Goal: Transaction & Acquisition: Obtain resource

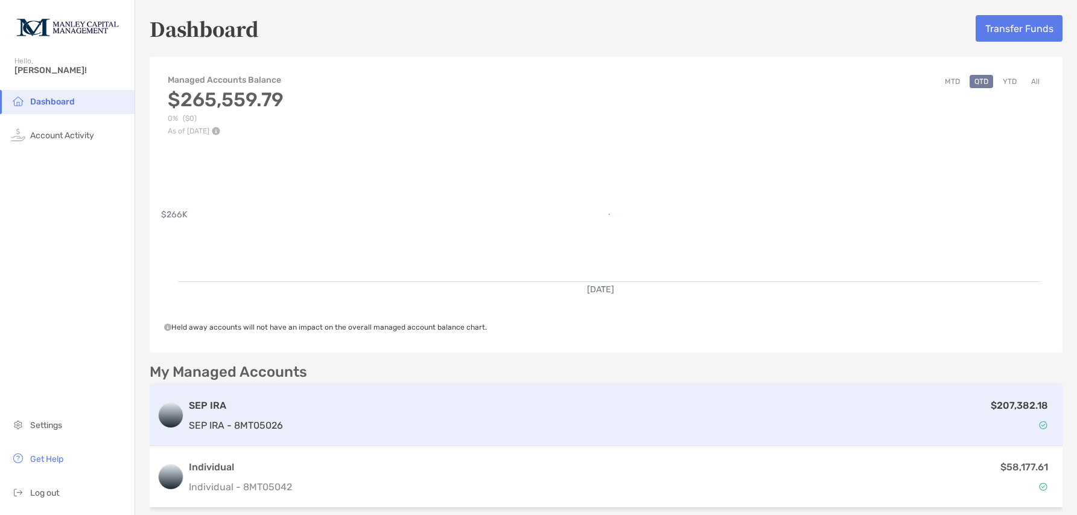
click at [389, 405] on div "$207,382.18" at bounding box center [672, 415] width 768 height 35
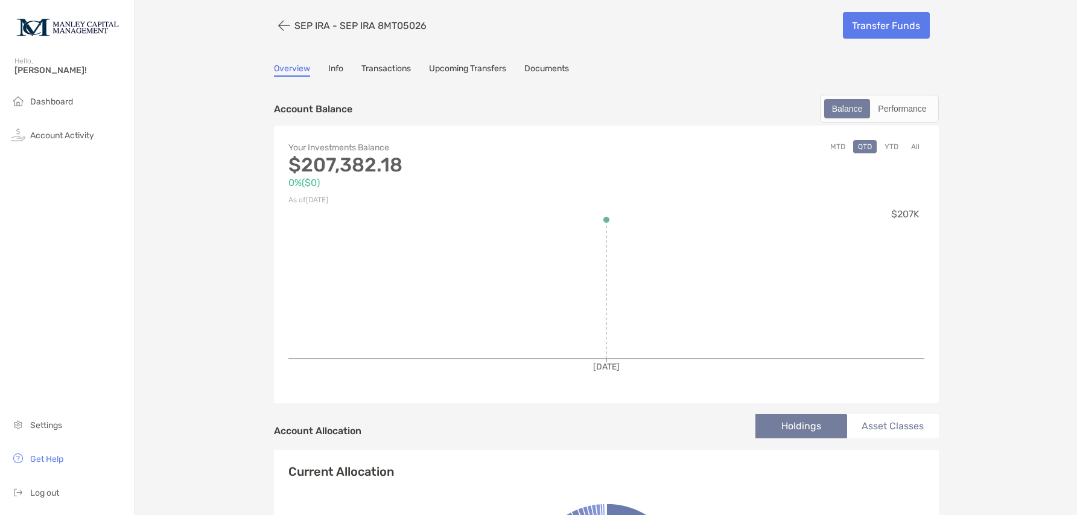
click at [913, 150] on button "All" at bounding box center [916, 146] width 18 height 13
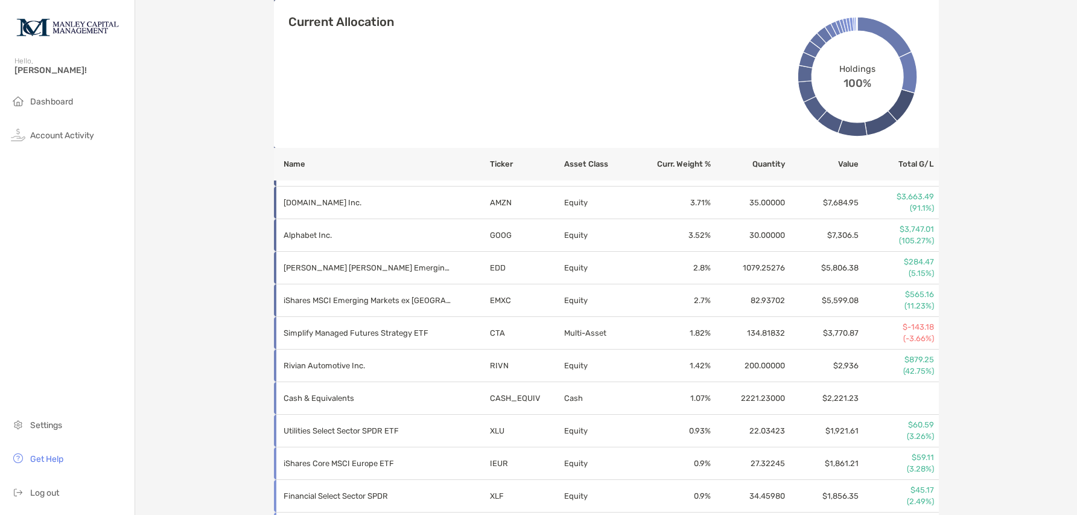
scroll to position [727, 0]
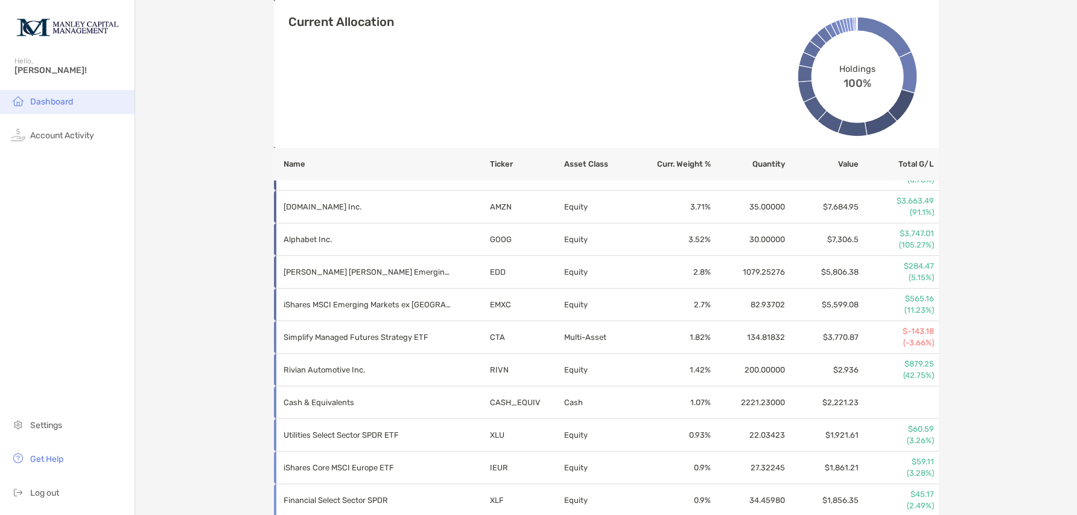
click at [59, 100] on span "Dashboard" at bounding box center [51, 102] width 43 height 10
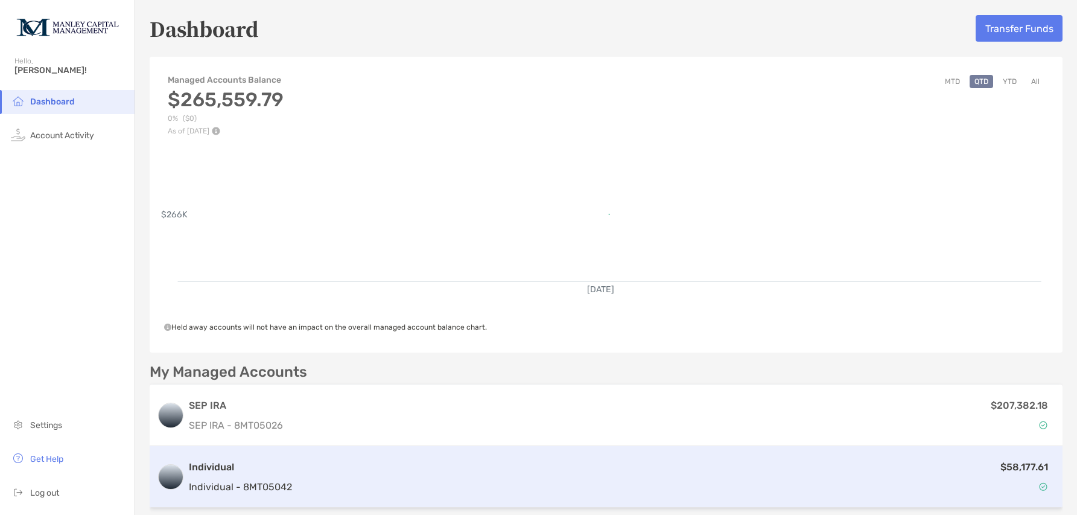
click at [399, 485] on div "$58,177.61" at bounding box center [676, 476] width 759 height 35
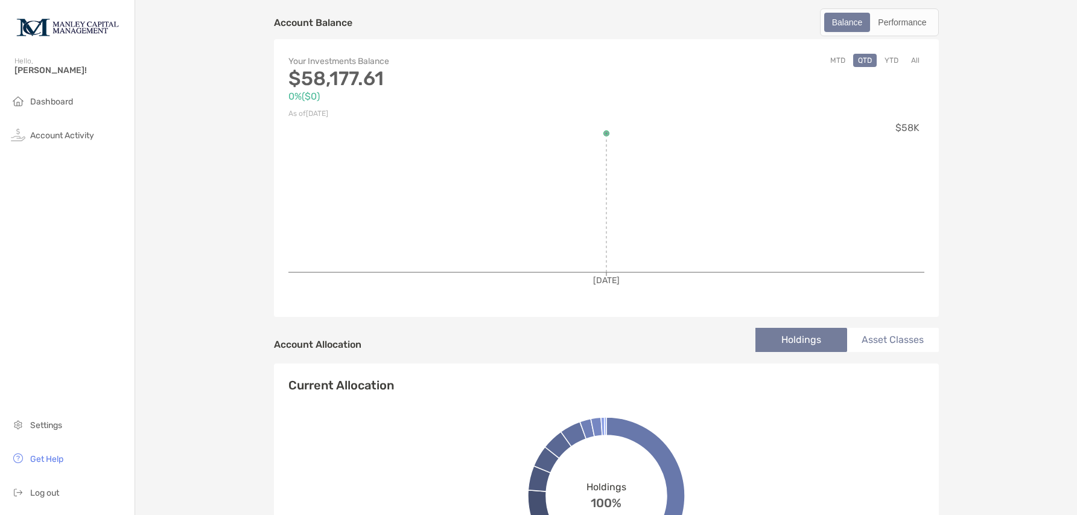
scroll to position [91, 0]
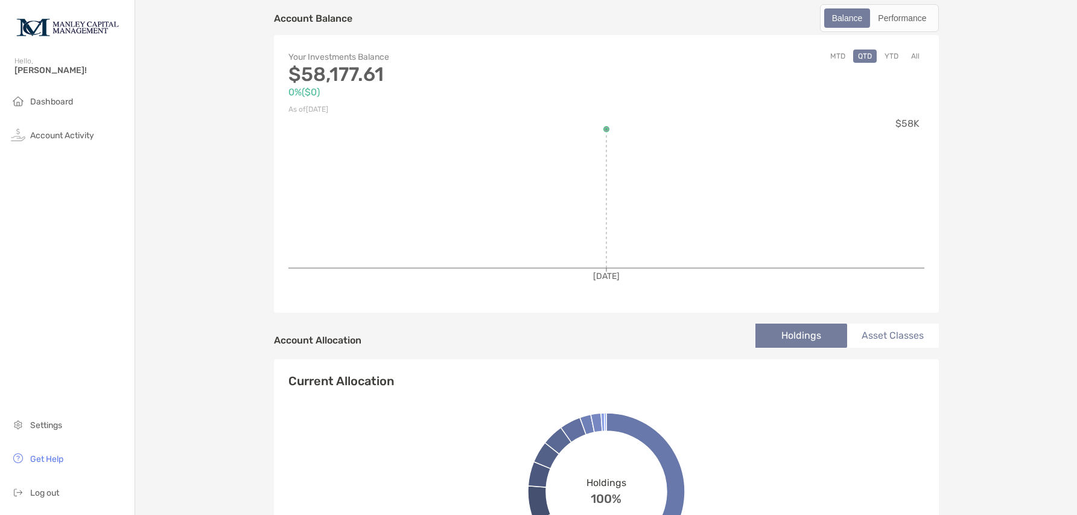
click at [914, 57] on button "All" at bounding box center [916, 55] width 18 height 13
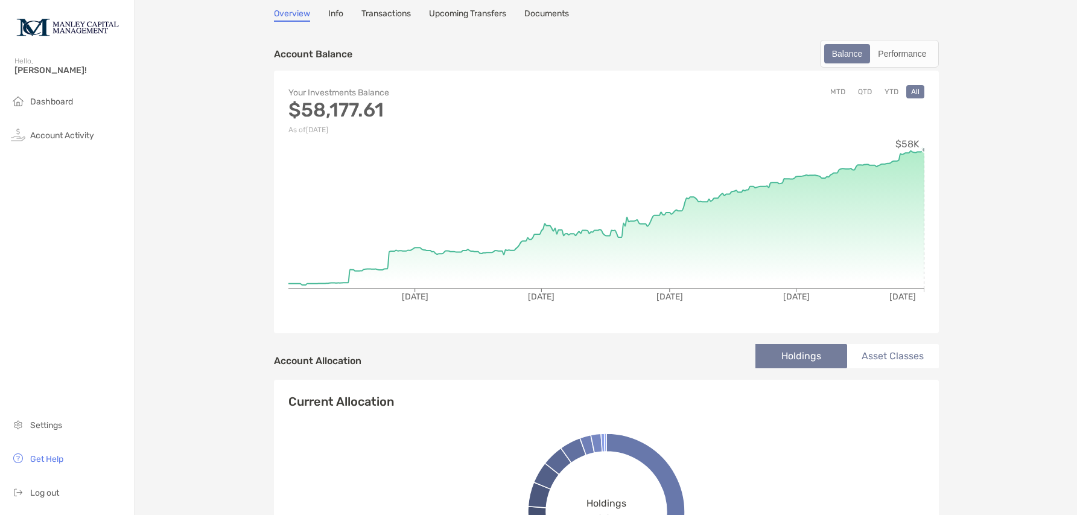
scroll to position [0, 0]
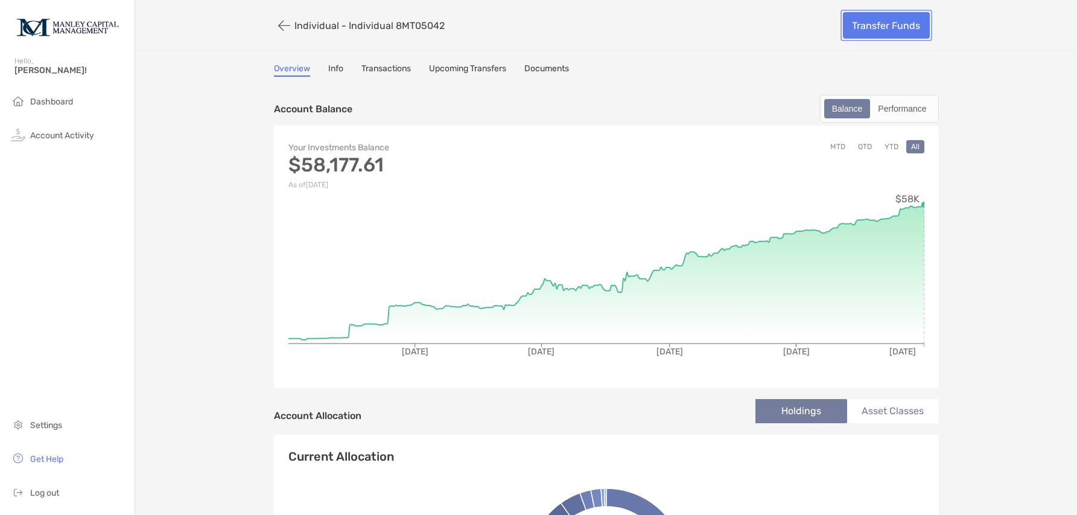
click at [875, 30] on link "Transfer Funds" at bounding box center [886, 25] width 87 height 27
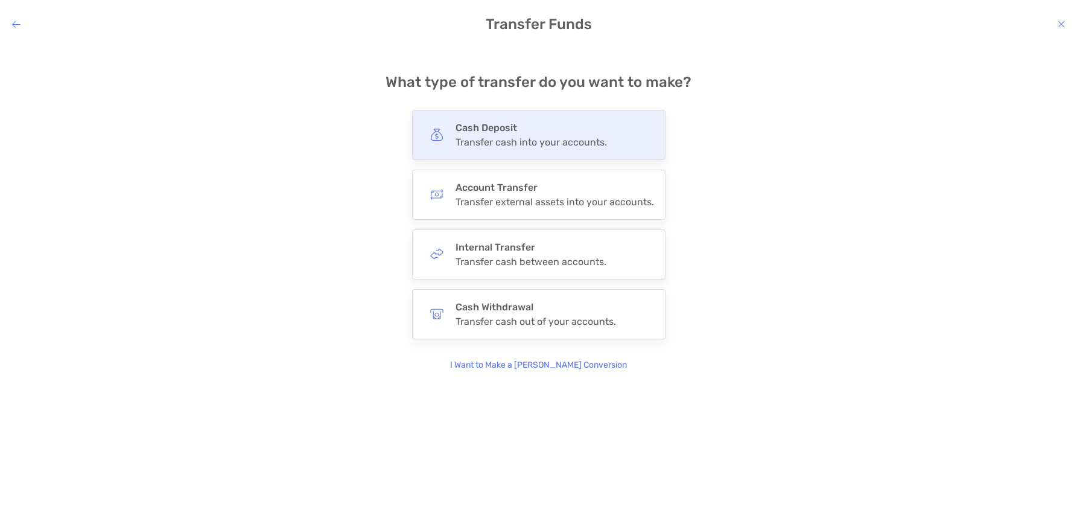
click at [538, 143] on div "Transfer cash into your accounts." at bounding box center [531, 141] width 151 height 11
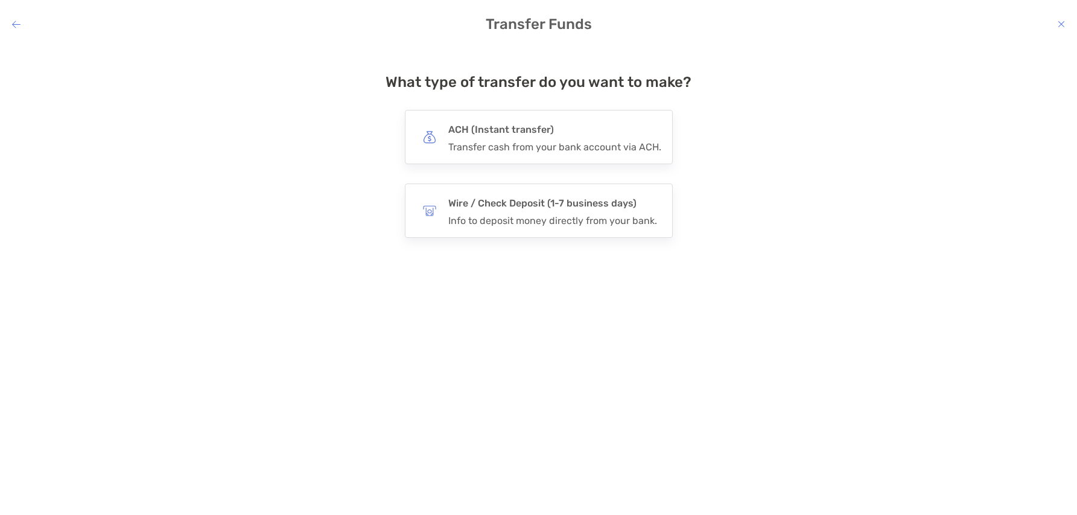
click at [538, 143] on div "Transfer cash from your bank account via ACH." at bounding box center [554, 146] width 213 height 11
click at [0, 0] on input "***" at bounding box center [0, 0] width 0 height 0
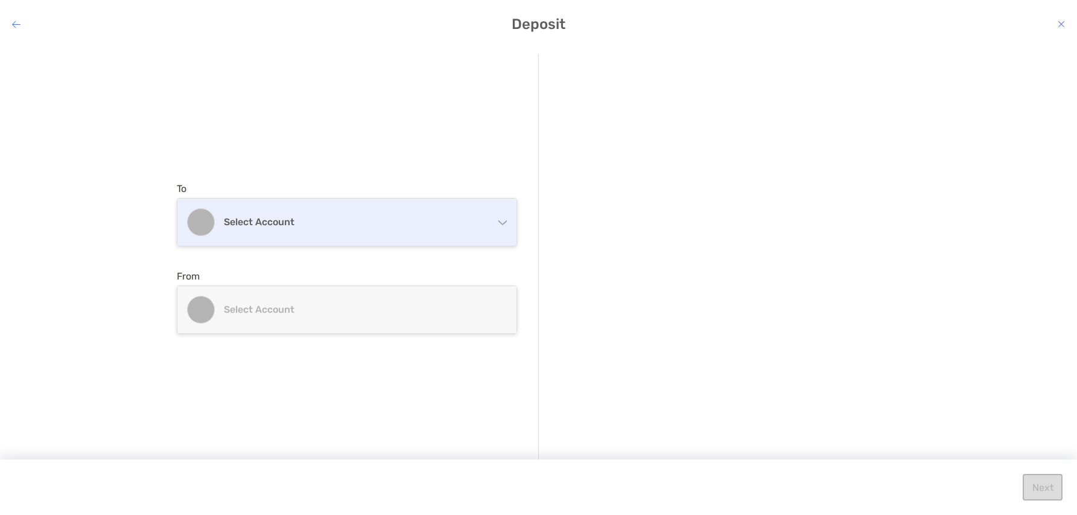
click at [508, 223] on div "Select account" at bounding box center [346, 222] width 339 height 47
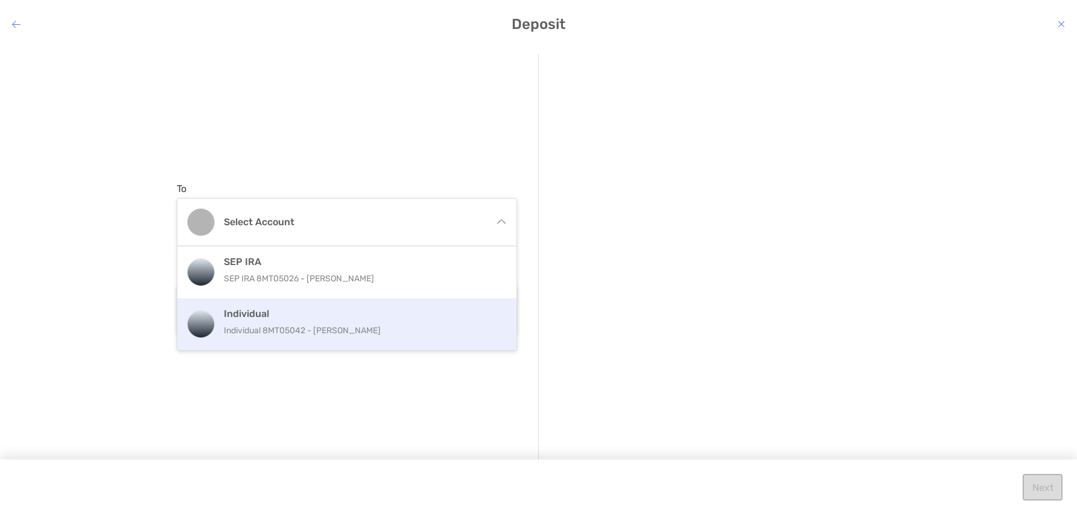
click at [338, 331] on p "Individual 8MT05042 - [PERSON_NAME]" at bounding box center [360, 330] width 272 height 15
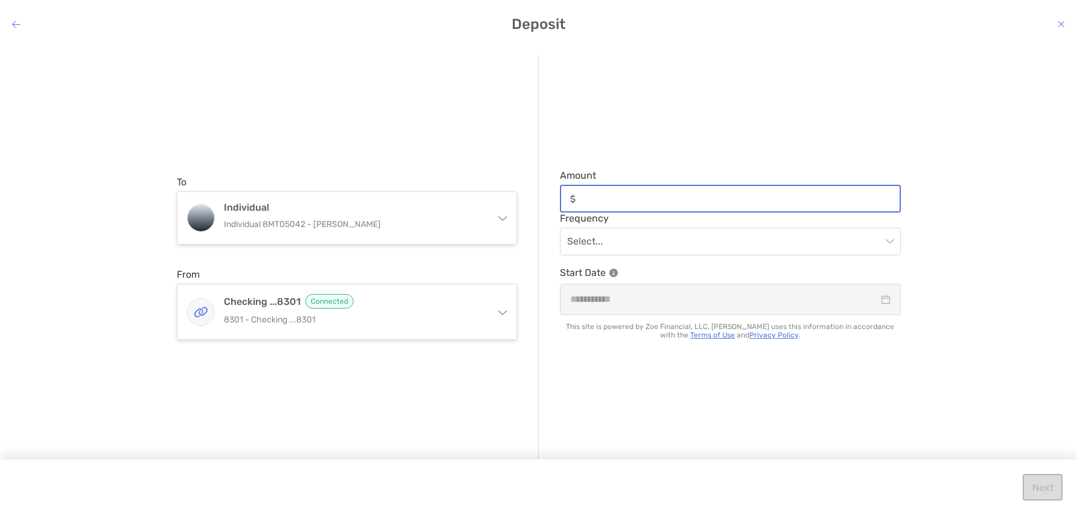
click at [640, 203] on input "Amount" at bounding box center [740, 199] width 319 height 10
drag, startPoint x: 586, startPoint y: 200, endPoint x: 575, endPoint y: 201, distance: 10.9
click at [575, 201] on div "*****" at bounding box center [730, 199] width 341 height 28
type input "*****"
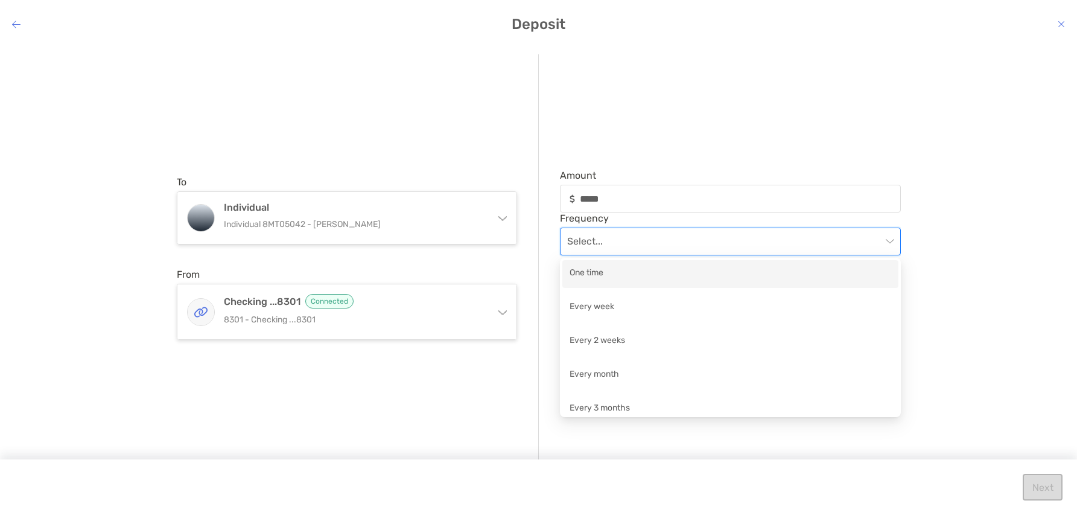
click at [638, 246] on input "modal" at bounding box center [724, 241] width 314 height 27
click at [602, 275] on div "One time" at bounding box center [731, 273] width 322 height 15
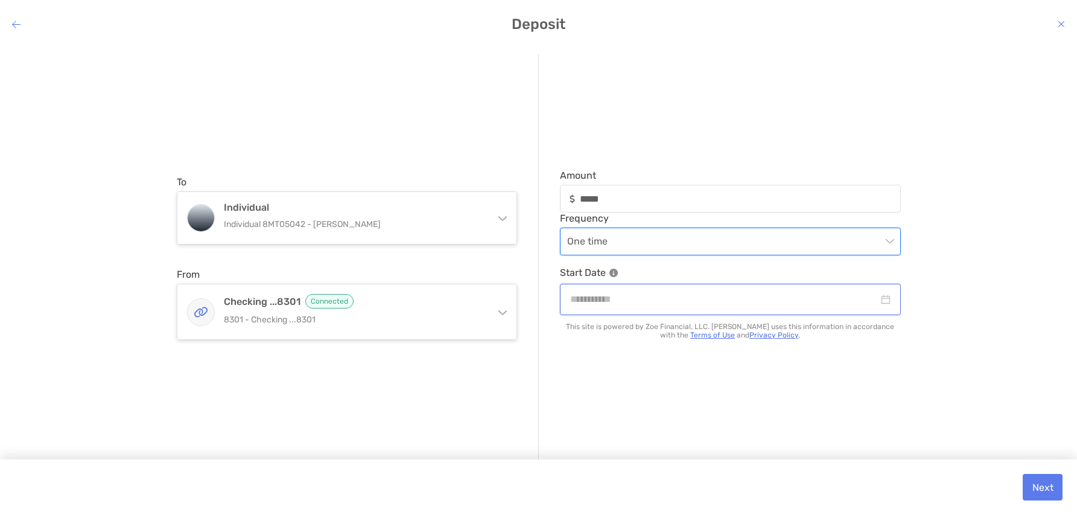
click at [615, 298] on input "modal" at bounding box center [724, 299] width 308 height 15
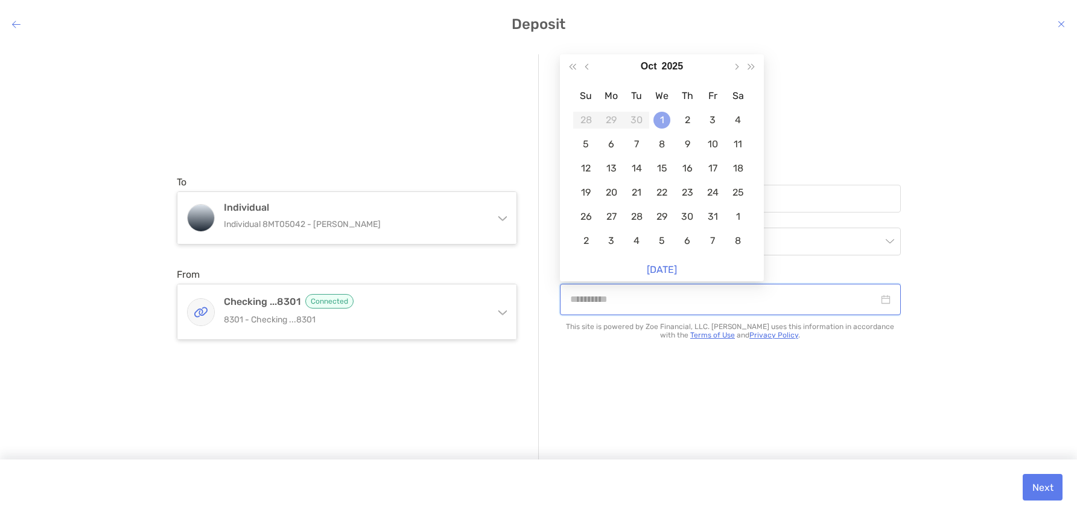
type input "**********"
click at [666, 120] on div "1" at bounding box center [662, 120] width 17 height 17
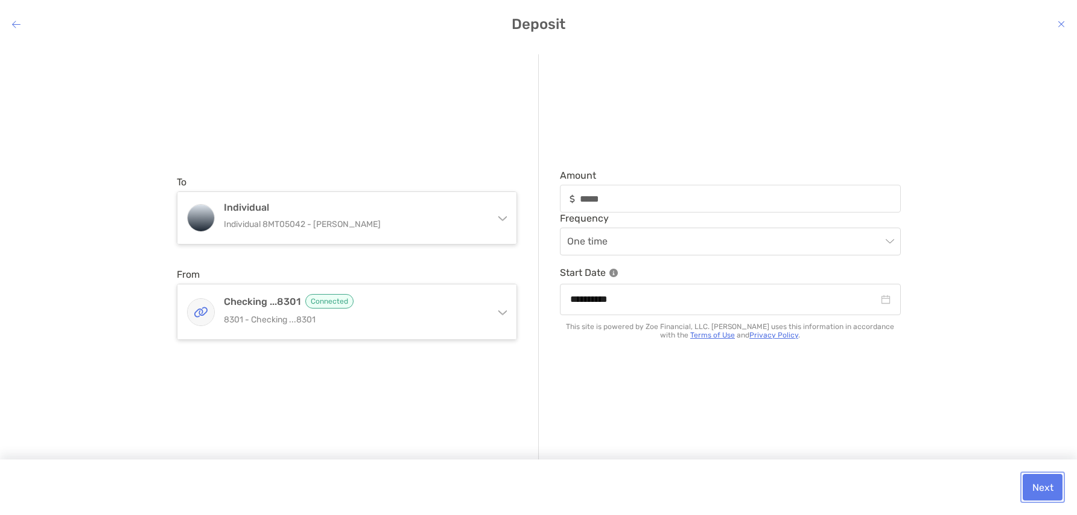
click at [1037, 491] on button "Next" at bounding box center [1043, 487] width 40 height 27
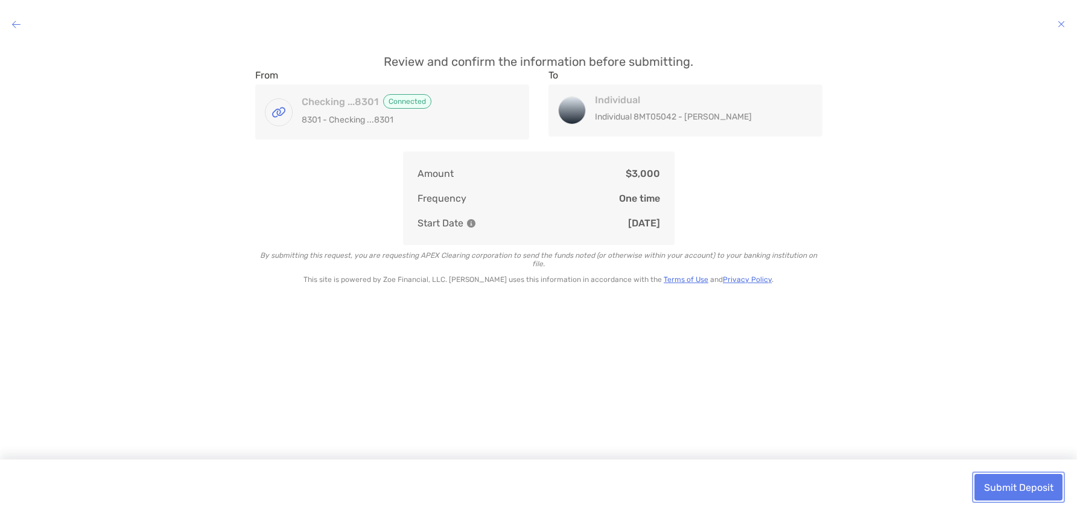
click at [1037, 493] on button "Submit Deposit" at bounding box center [1019, 487] width 88 height 27
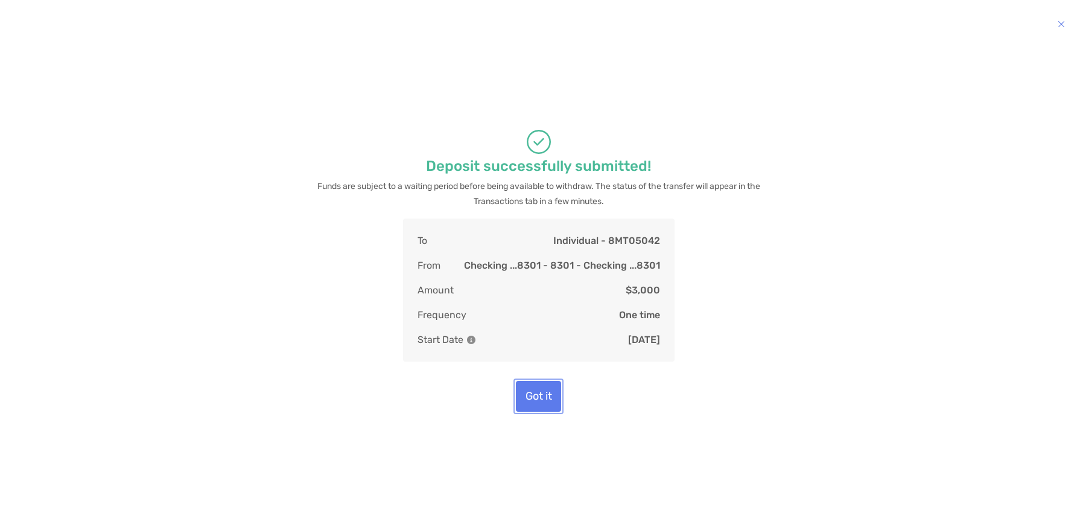
click at [543, 405] on button "Got it" at bounding box center [538, 396] width 45 height 31
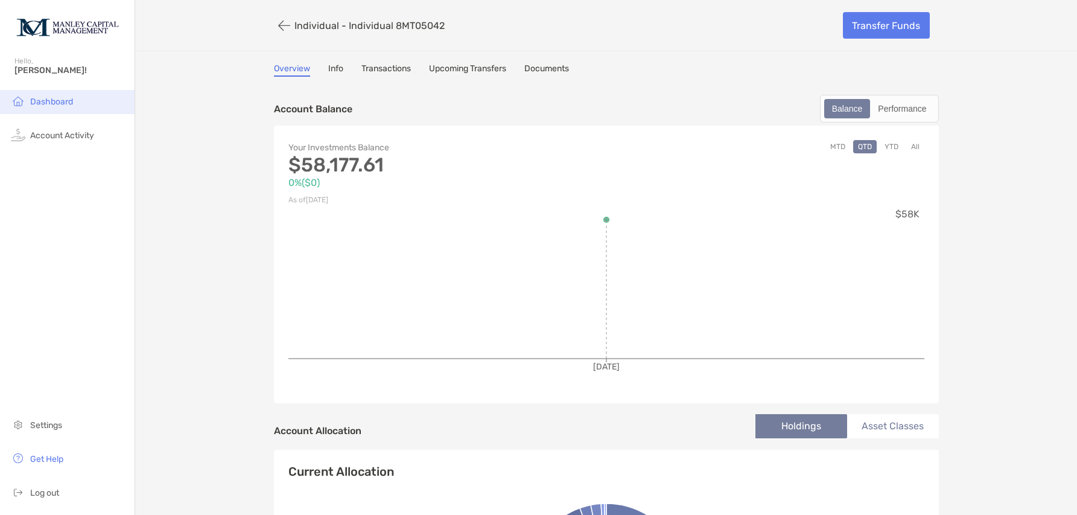
click at [53, 96] on li "Dashboard" at bounding box center [67, 102] width 135 height 24
